Goal: Find specific page/section: Find specific page/section

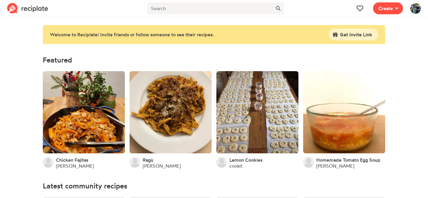
click at [414, 10] on img at bounding box center [415, 8] width 11 height 11
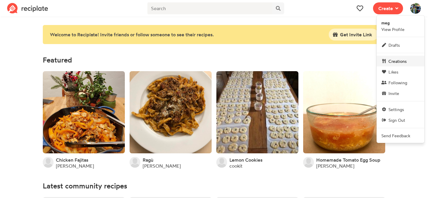
click at [402, 61] on span "Creations" at bounding box center [398, 61] width 18 height 6
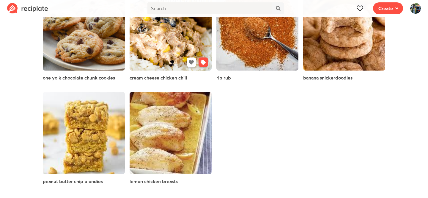
scroll to position [598, 0]
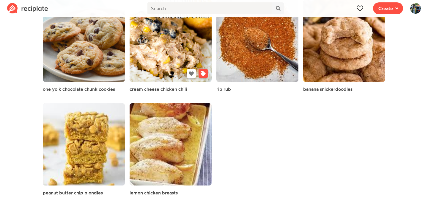
click at [178, 52] on link at bounding box center [171, 41] width 82 height 82
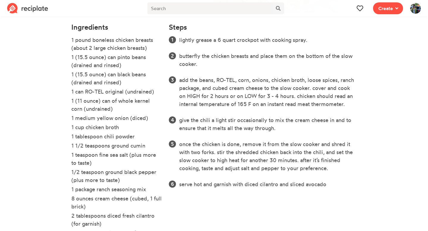
scroll to position [178, 0]
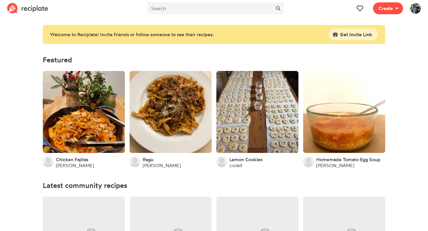
click at [413, 9] on img at bounding box center [415, 8] width 11 height 11
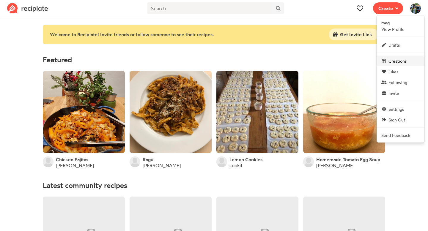
click at [385, 59] on icon at bounding box center [383, 61] width 3 height 4
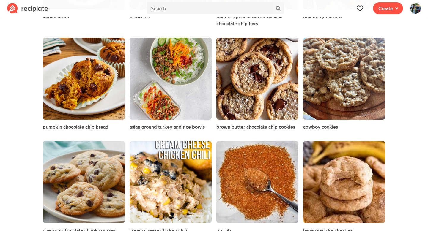
scroll to position [506, 0]
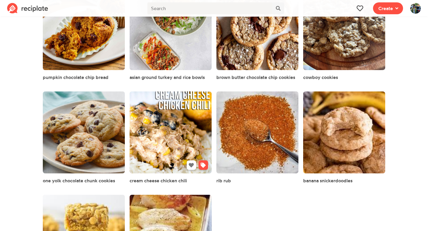
click at [166, 128] on link at bounding box center [171, 133] width 82 height 82
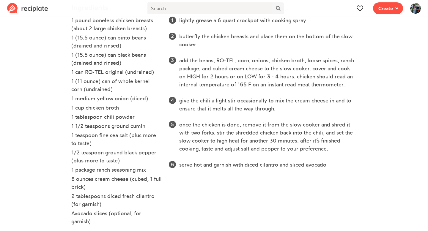
scroll to position [205, 0]
